Goal: Task Accomplishment & Management: Manage account settings

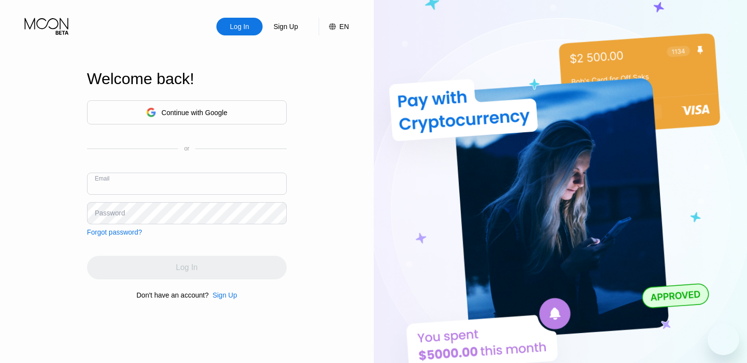
type input "[EMAIL_ADDRESS][DOMAIN_NAME]"
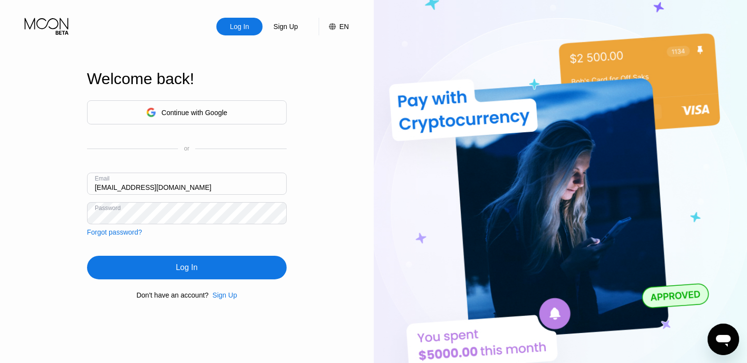
click at [177, 265] on div "Log In" at bounding box center [187, 268] width 22 height 10
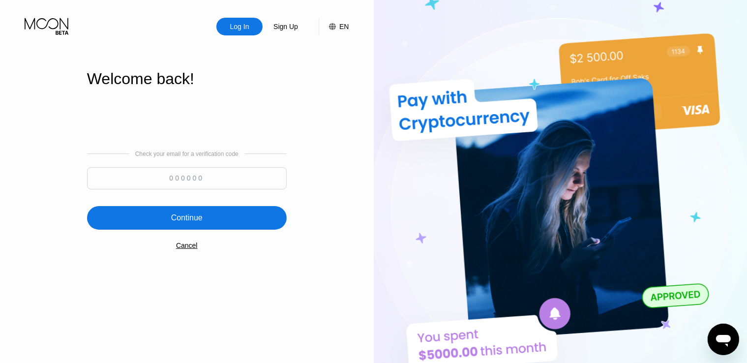
click at [189, 246] on div "Cancel" at bounding box center [187, 246] width 22 height 8
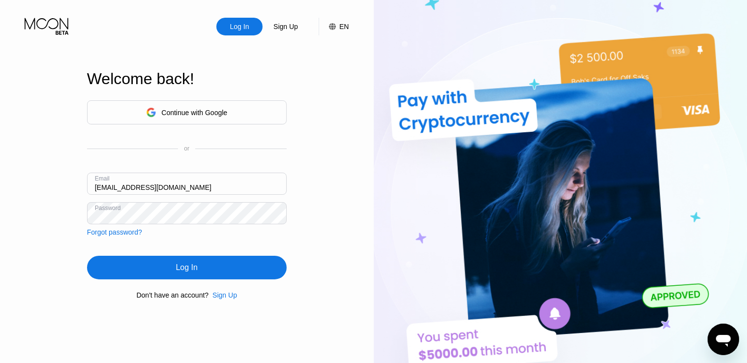
drag, startPoint x: 190, startPoint y: 264, endPoint x: 289, endPoint y: 204, distance: 116.4
click at [190, 265] on div "Log In" at bounding box center [187, 268] width 22 height 10
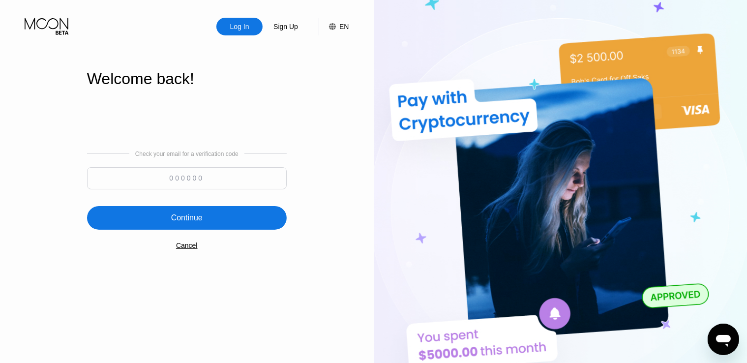
click at [176, 247] on div "Check your email for a verification code Continue Cancel" at bounding box center [187, 200] width 200 height 200
click at [183, 249] on div "Cancel" at bounding box center [187, 246] width 22 height 8
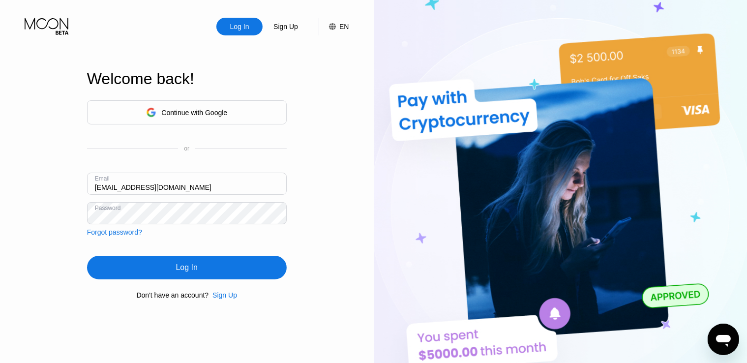
click at [191, 272] on div "Log In" at bounding box center [187, 268] width 22 height 10
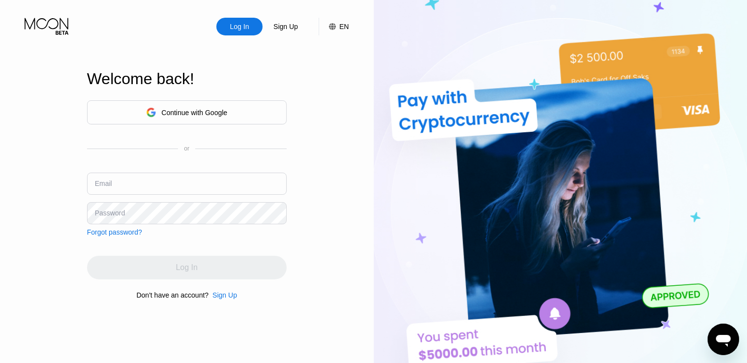
click at [179, 182] on input "text" at bounding box center [187, 184] width 200 height 22
type input "[EMAIL_ADDRESS][DOMAIN_NAME]"
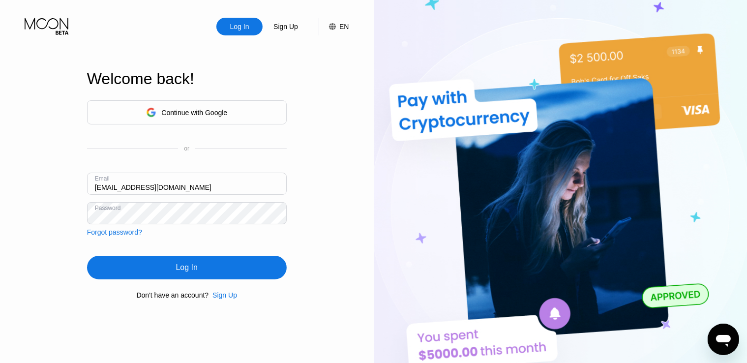
drag, startPoint x: 176, startPoint y: 270, endPoint x: 281, endPoint y: 280, distance: 106.2
click at [176, 270] on div "Log In" at bounding box center [187, 268] width 22 height 10
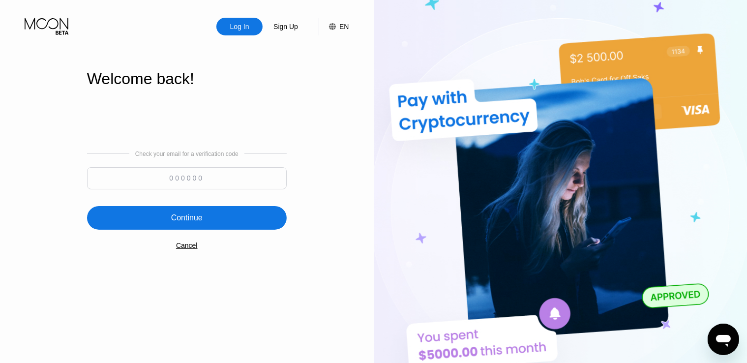
click at [2, 148] on div "Log In Sign Up EN Language Select an item Save Welcome back! Check your email f…" at bounding box center [187, 200] width 374 height 400
click at [221, 176] on input at bounding box center [187, 178] width 200 height 22
paste input "602191"
type input "602191"
click at [215, 210] on div "Continue" at bounding box center [187, 218] width 200 height 24
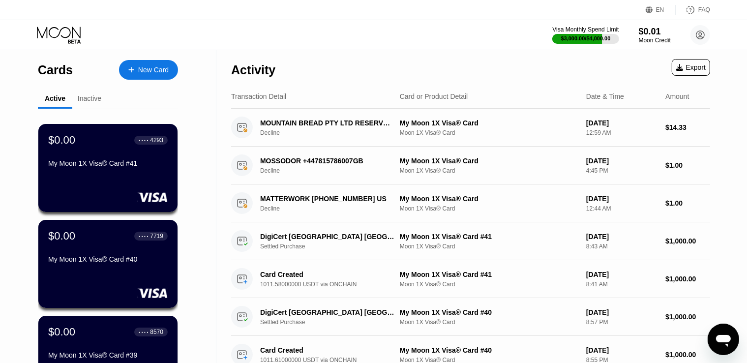
click at [372, 56] on div "Activity Export" at bounding box center [470, 67] width 479 height 34
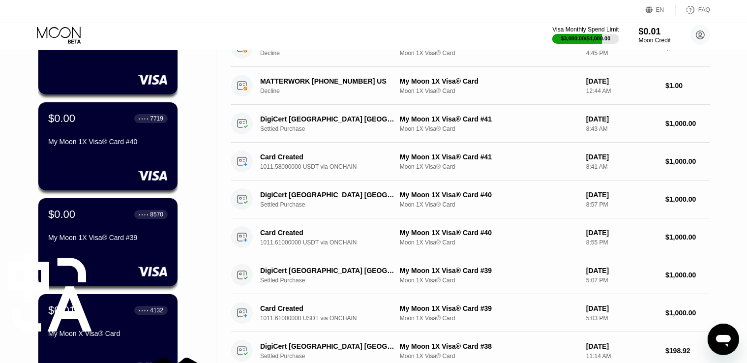
scroll to position [148, 0]
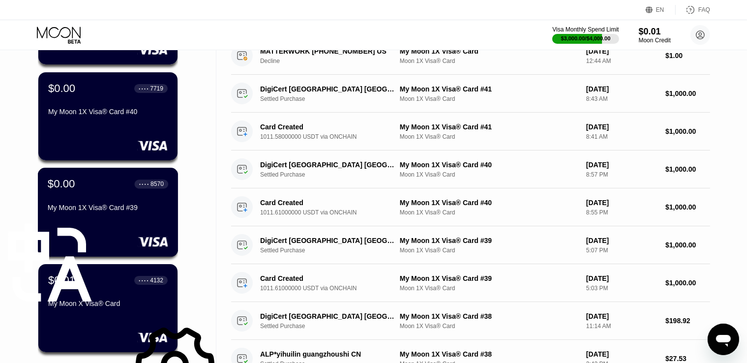
click at [115, 212] on div "My Moon 1X Visa® Card #39" at bounding box center [108, 208] width 121 height 8
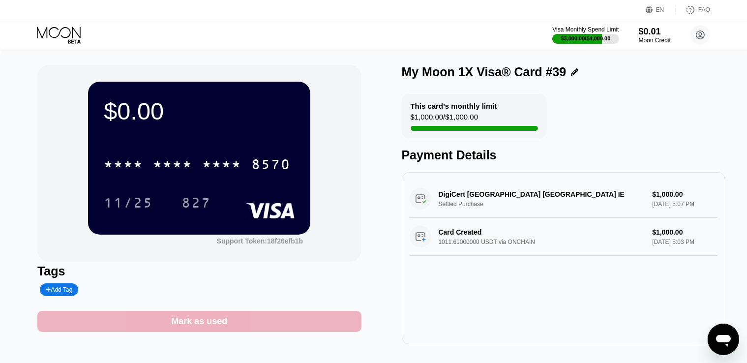
click at [244, 318] on div "Mark as used" at bounding box center [199, 321] width 324 height 21
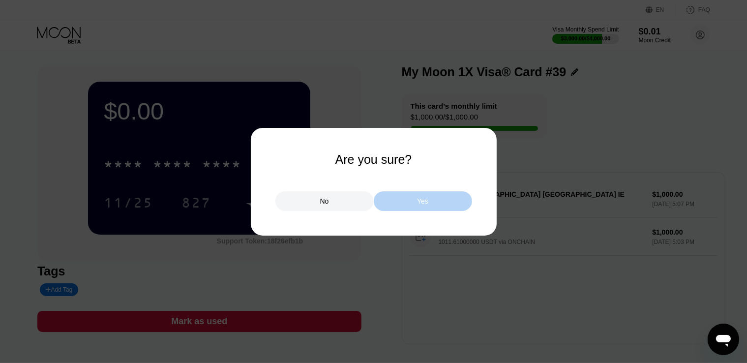
click at [422, 202] on div "Yes" at bounding box center [422, 201] width 11 height 9
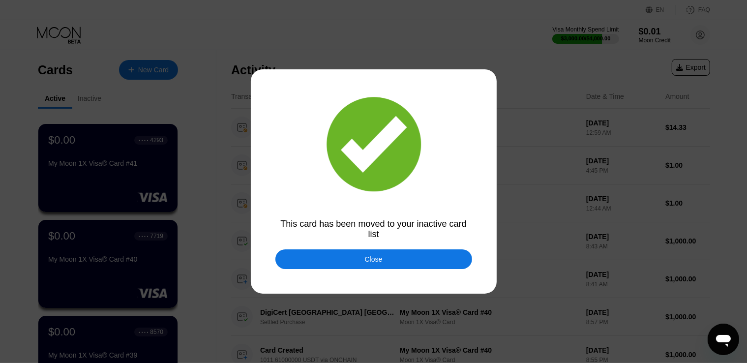
click at [403, 258] on div "Close" at bounding box center [374, 259] width 197 height 20
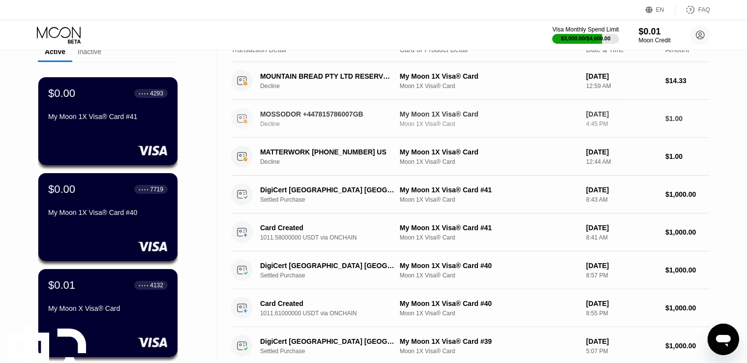
scroll to position [49, 0]
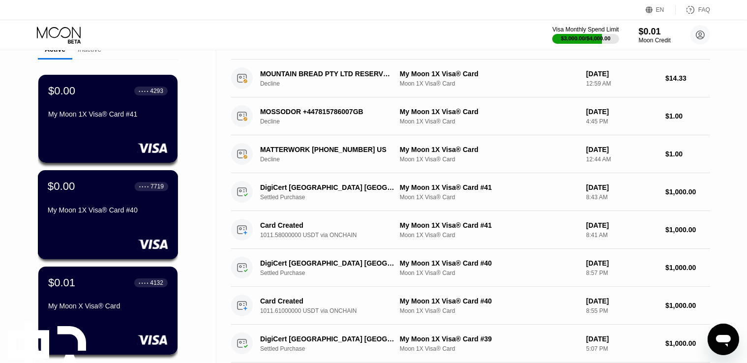
click at [97, 209] on div "My Moon 1X Visa® Card #40" at bounding box center [108, 210] width 121 height 8
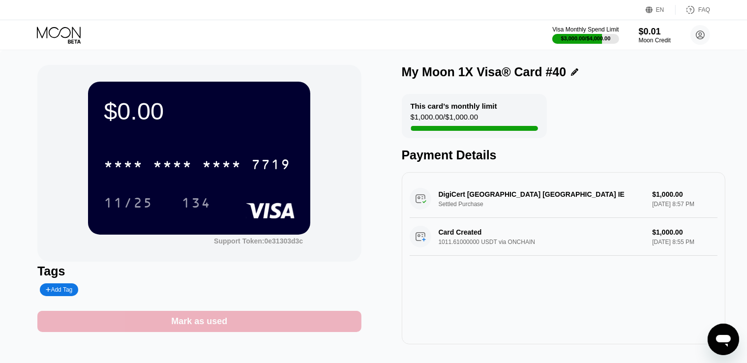
click at [299, 327] on div "Mark as used" at bounding box center [199, 321] width 324 height 21
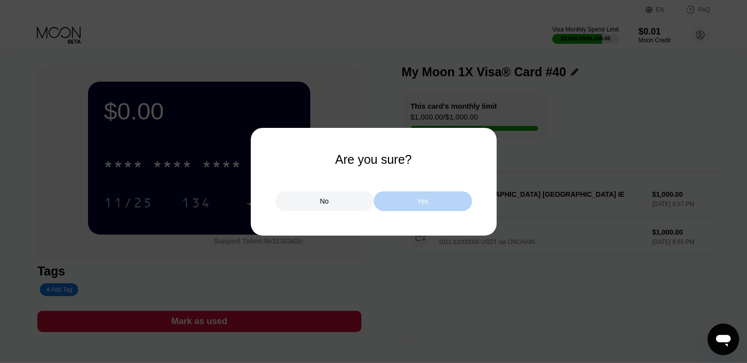
click at [408, 201] on div "Yes" at bounding box center [423, 201] width 98 height 20
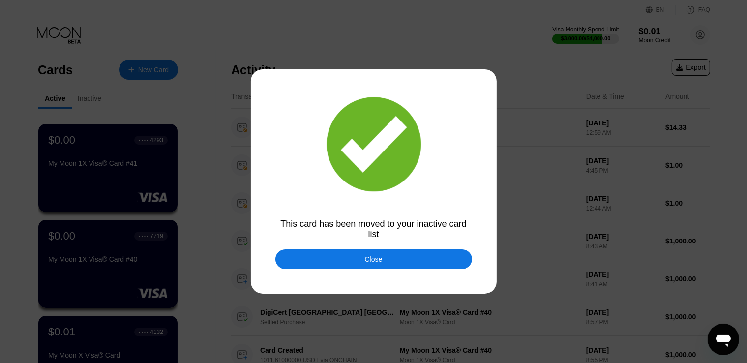
click at [400, 266] on div "Close" at bounding box center [374, 259] width 197 height 20
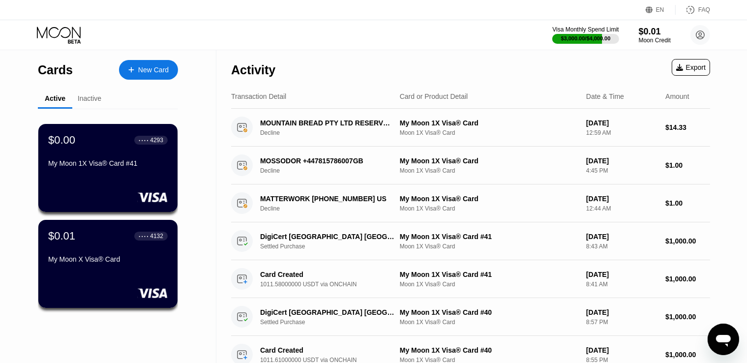
click at [108, 156] on div "$0.00 ● ● ● ● 4293 My Moon 1X Visa® Card #41" at bounding box center [108, 152] width 120 height 37
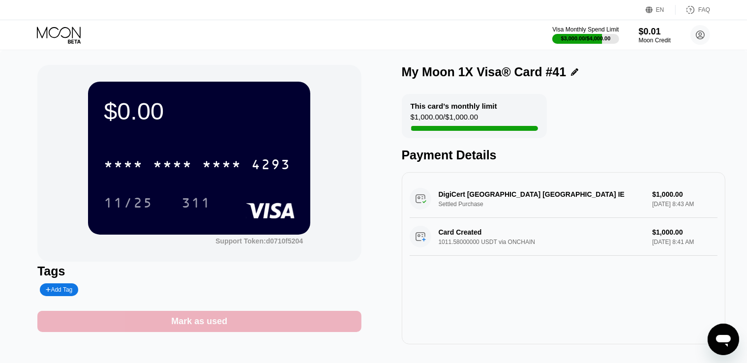
click at [278, 323] on div "Mark as used" at bounding box center [199, 321] width 324 height 21
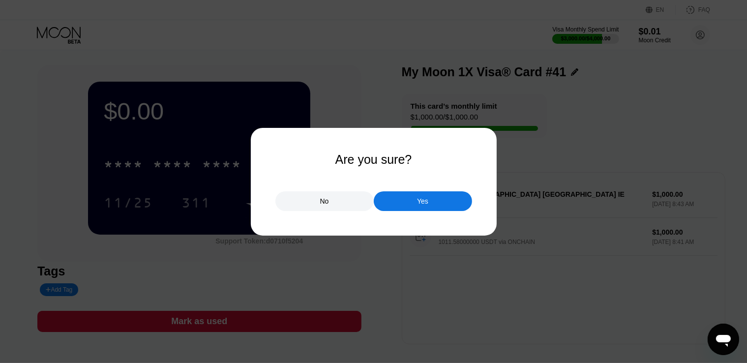
click at [414, 198] on div "Yes" at bounding box center [423, 201] width 98 height 20
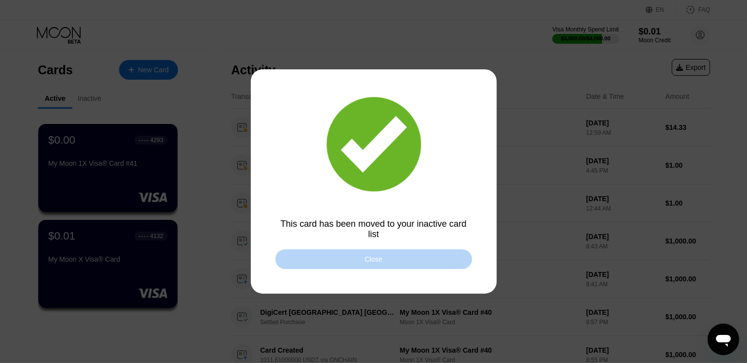
click at [337, 255] on div "Close" at bounding box center [374, 259] width 197 height 20
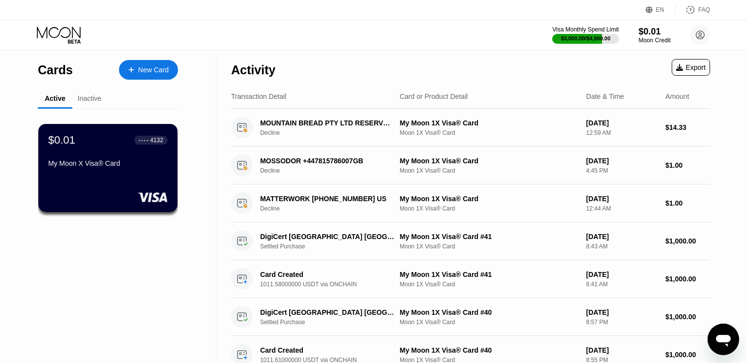
click at [163, 177] on div "$0.01 ● ● ● ● 4132 My Moon X Visa® Card" at bounding box center [107, 168] width 139 height 88
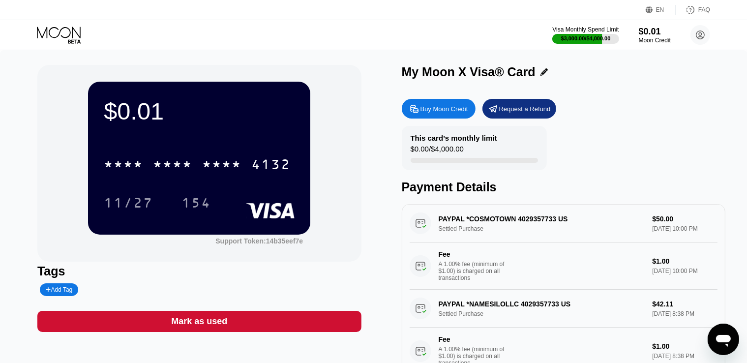
scroll to position [148, 0]
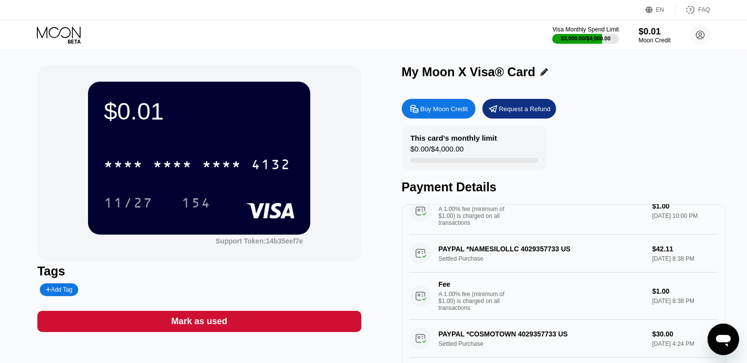
click at [70, 34] on icon at bounding box center [59, 32] width 44 height 11
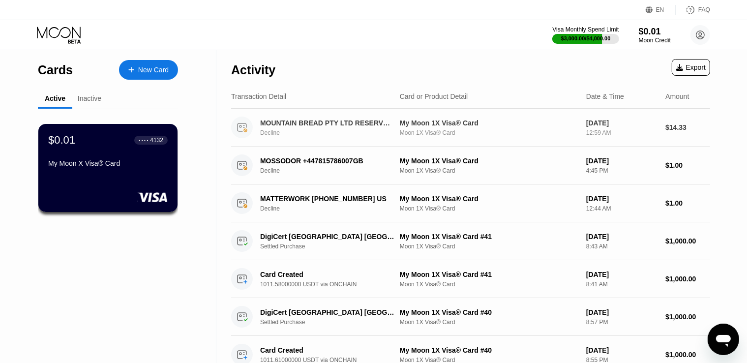
click at [356, 122] on div "MOUNTAIN BREAD PTY LTD RESERVOIR AU" at bounding box center [327, 123] width 135 height 8
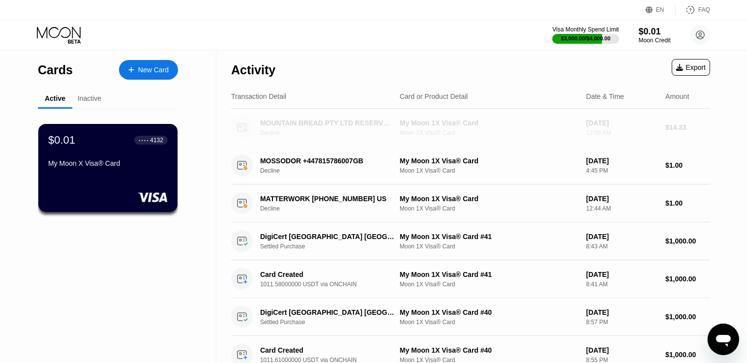
click at [356, 122] on div "MOUNTAIN BREAD PTY LTD RESERVOIR AU" at bounding box center [327, 123] width 135 height 8
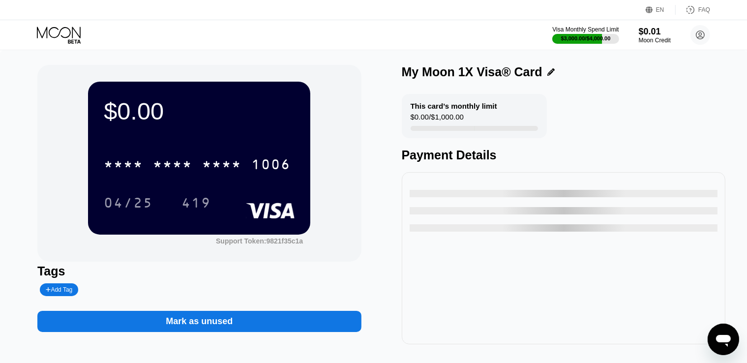
click at [62, 34] on icon at bounding box center [60, 35] width 46 height 17
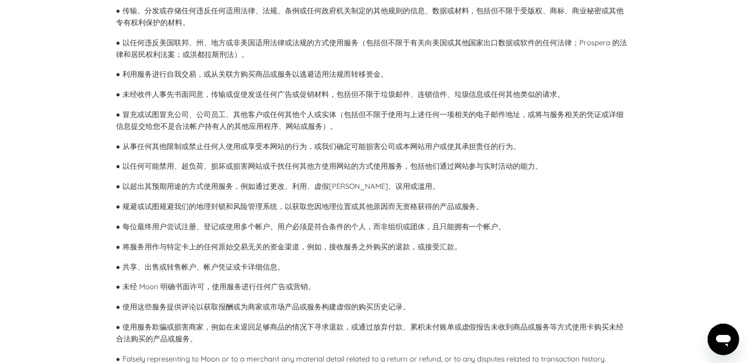
scroll to position [1230, 0]
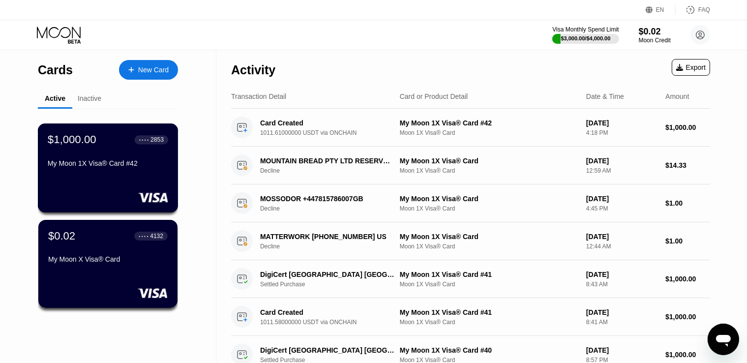
click at [115, 171] on div "My Moon 1X Visa® Card #42" at bounding box center [108, 165] width 121 height 12
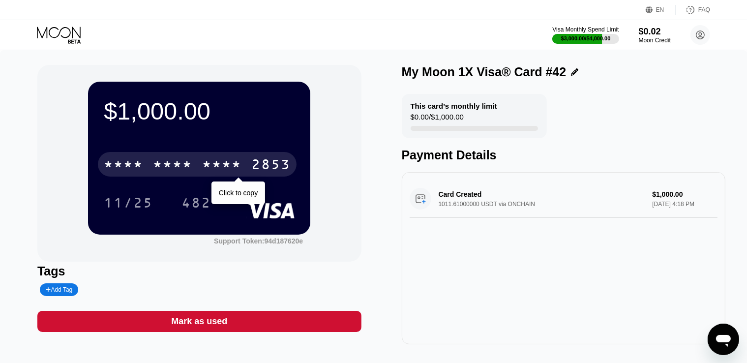
click at [219, 170] on div "* * * *" at bounding box center [221, 166] width 39 height 16
